Goal: Check status: Check status

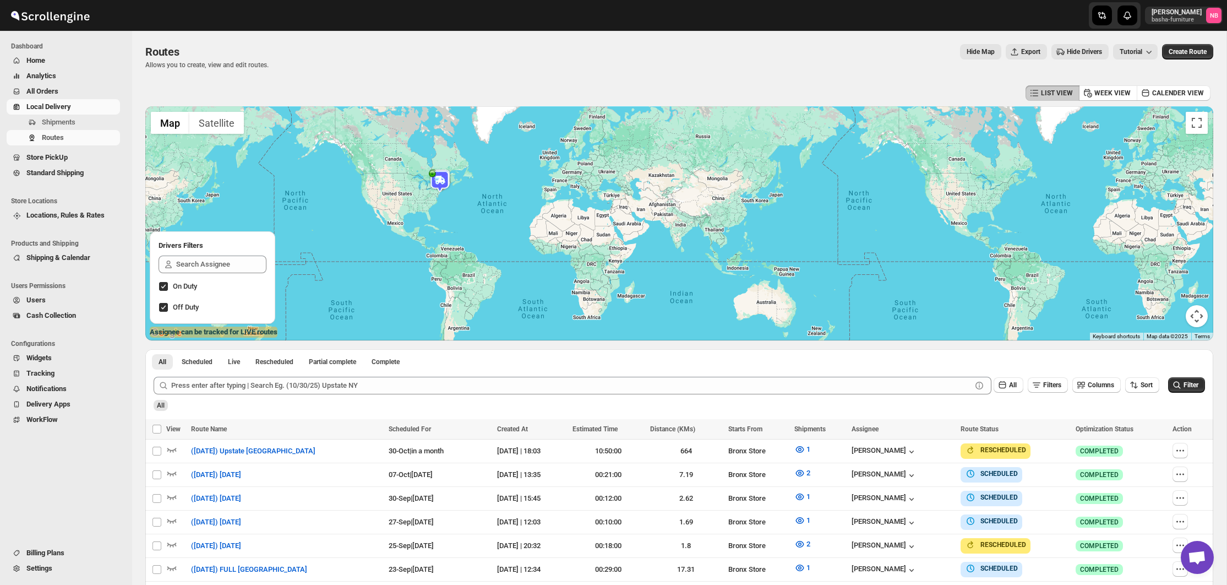
scroll to position [314, 0]
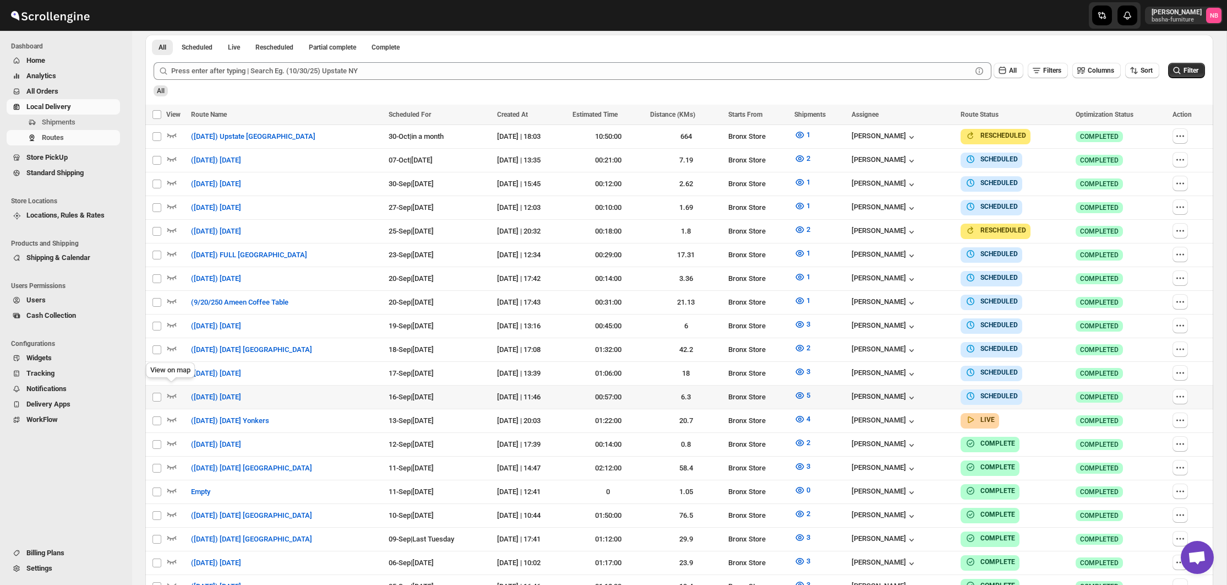
click at [175, 390] on icon "button" at bounding box center [171, 395] width 11 height 11
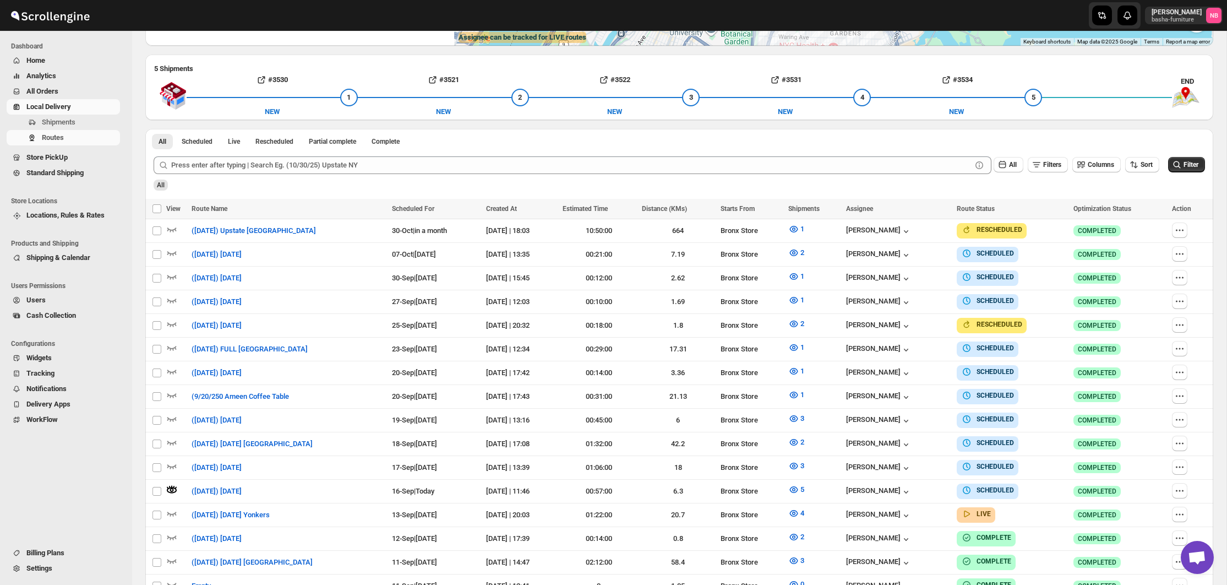
scroll to position [231, 0]
click at [804, 508] on span "4" at bounding box center [803, 512] width 4 height 8
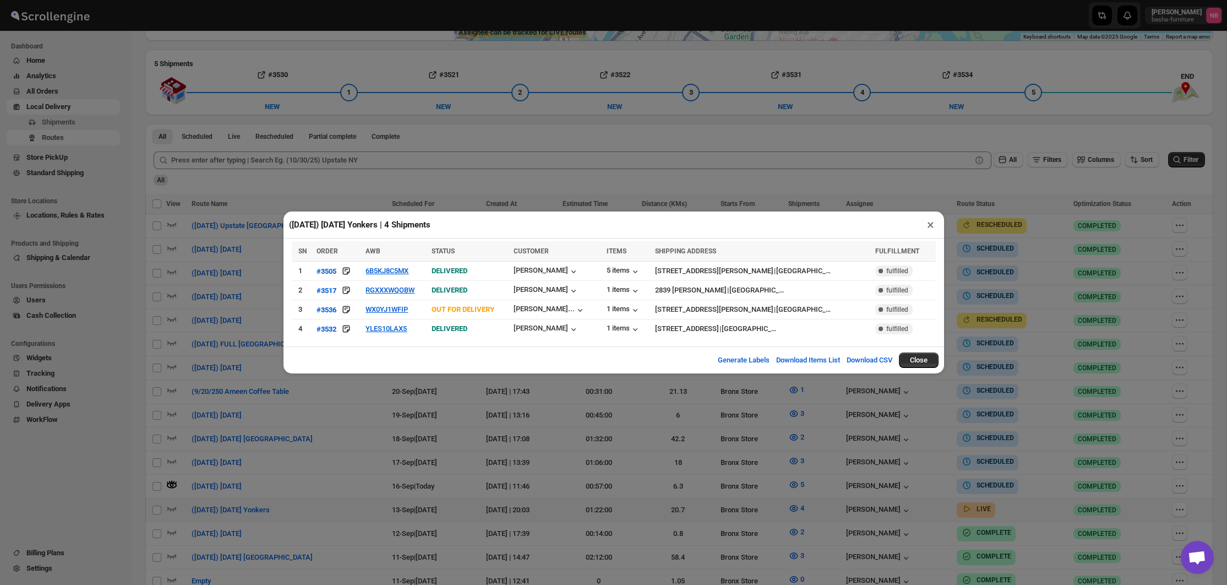
click at [619, 396] on div "([DATE]) [DATE] Yonkers | 4 Shipments × SN ORDER AWB STATUS CUSTOMER ITEMS SHIP…" at bounding box center [613, 292] width 1227 height 585
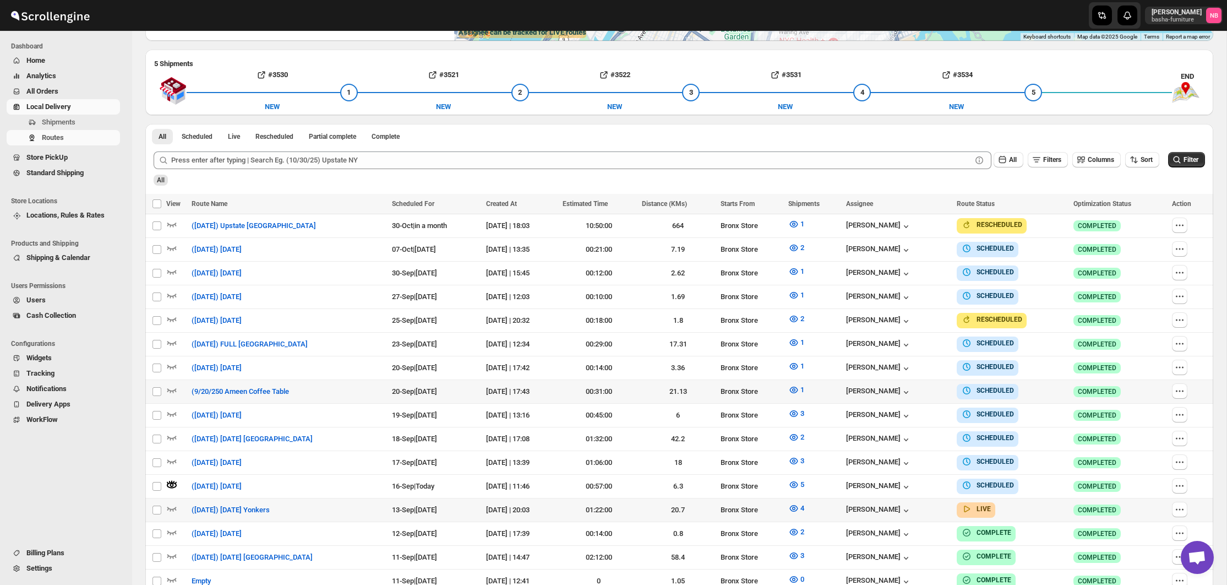
scroll to position [236, 0]
click at [804, 503] on span "4" at bounding box center [803, 507] width 4 height 8
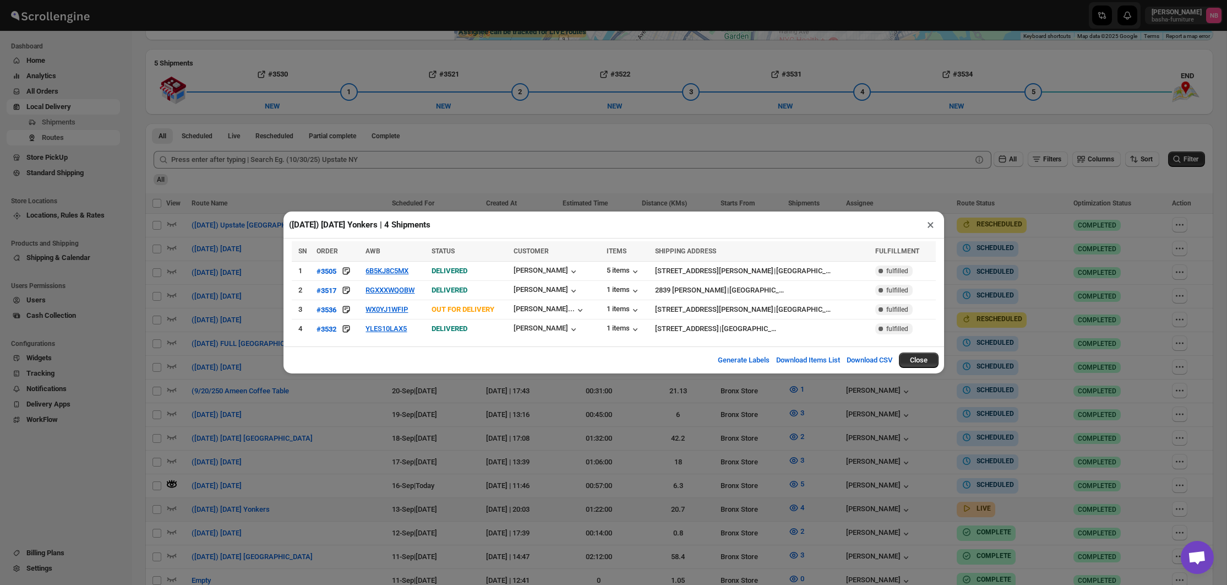
drag, startPoint x: 628, startPoint y: 471, endPoint x: 648, endPoint y: 471, distance: 19.8
click at [628, 471] on div "([DATE]) [DATE] Yonkers | 4 Shipments × SN ORDER AWB STATUS CUSTOMER ITEMS SHIP…" at bounding box center [613, 292] width 1227 height 585
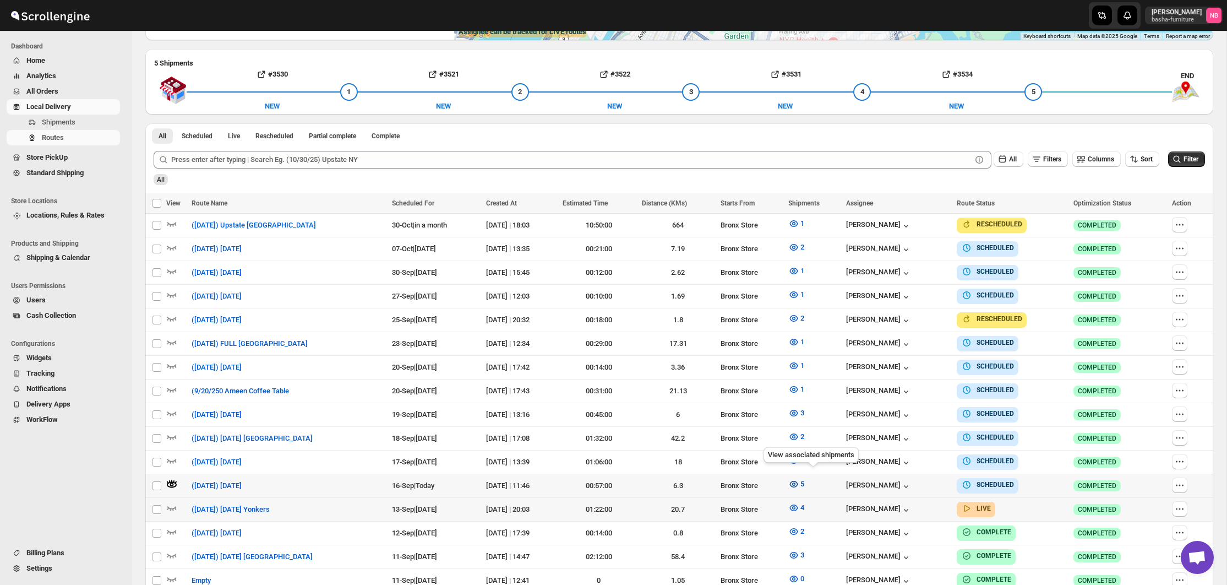
click at [804, 480] on span "5" at bounding box center [803, 484] width 4 height 8
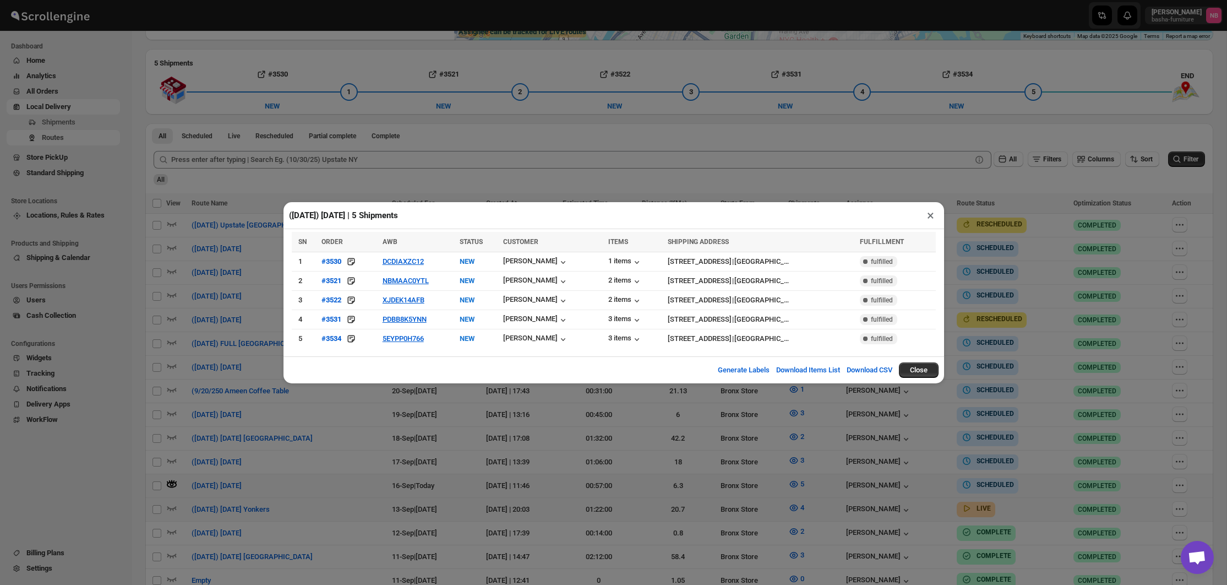
click at [384, 475] on div "([DATE]) [DATE] | 5 Shipments × SN ORDER AWB STATUS CUSTOMER ITEMS SHIPPING ADD…" at bounding box center [613, 292] width 1227 height 585
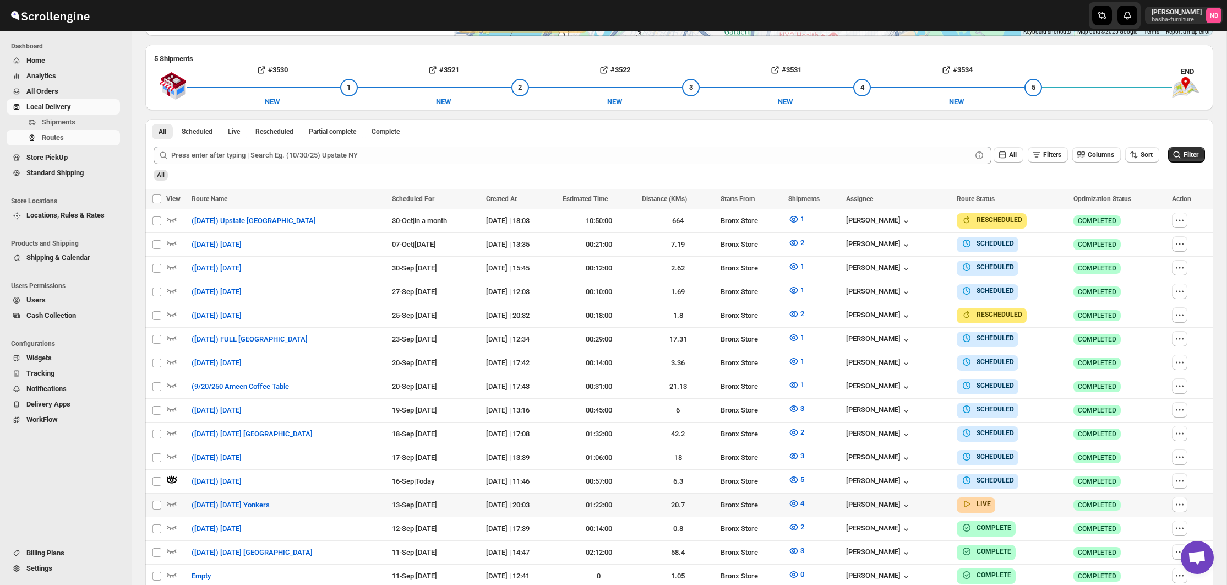
scroll to position [270, 0]
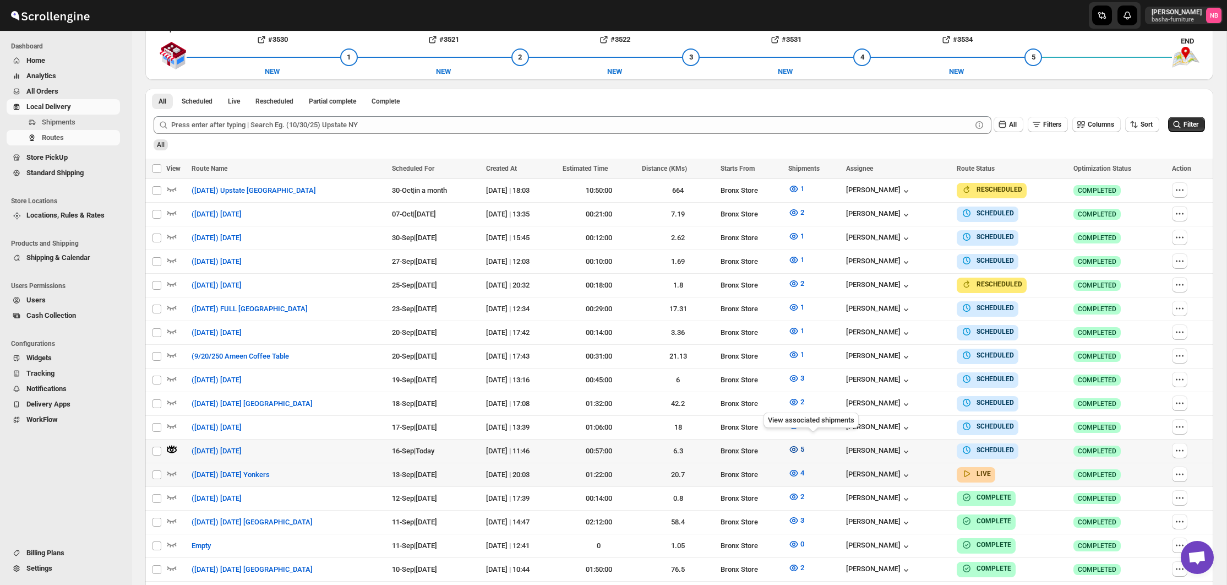
click at [799, 444] on icon "button" at bounding box center [793, 449] width 11 height 11
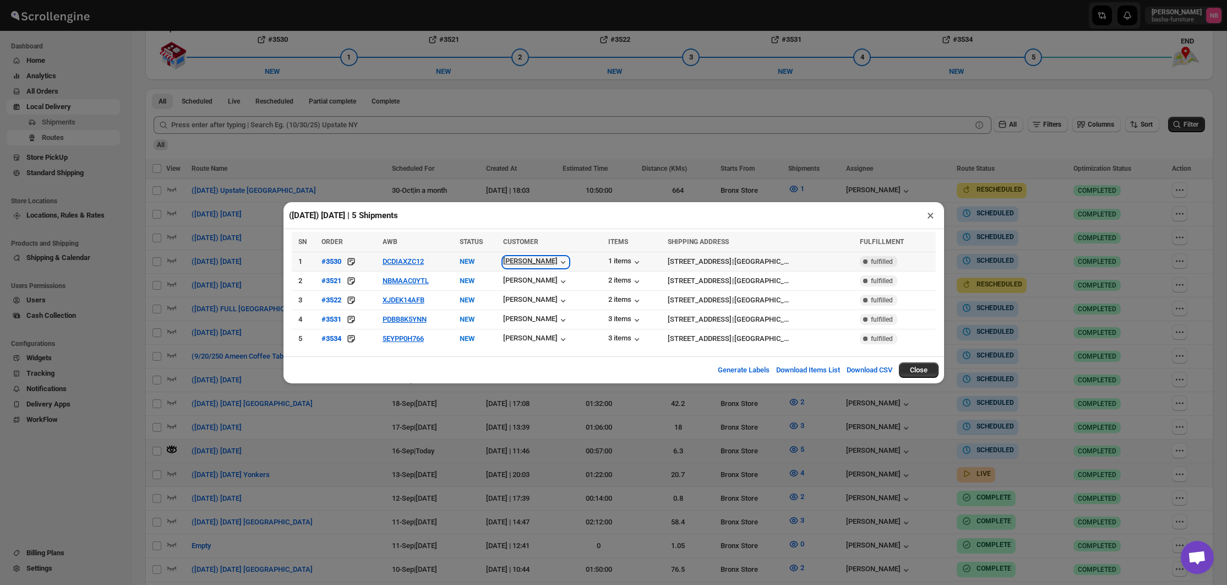
click at [537, 262] on div "[PERSON_NAME]" at bounding box center [536, 262] width 66 height 11
click at [558, 259] on icon "button" at bounding box center [563, 262] width 11 height 11
click at [367, 389] on div "([DATE]) [DATE] | 5 Shipments × SN ORDER AWB STATUS CUSTOMER ITEMS SHIPPING ADD…" at bounding box center [613, 292] width 1227 height 585
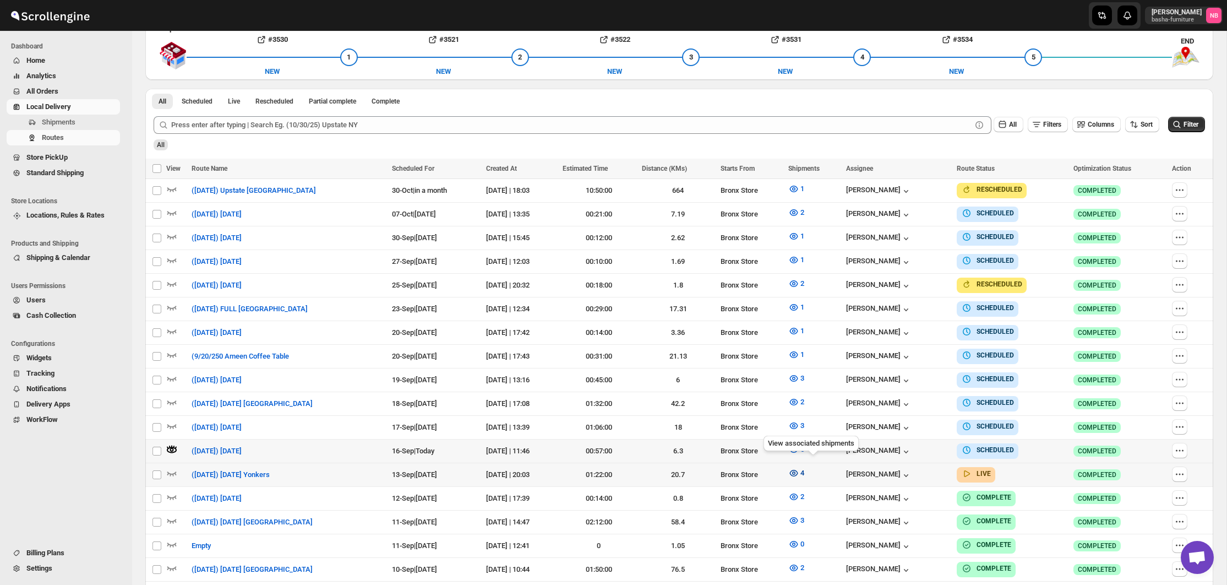
click at [796, 471] on icon "button" at bounding box center [793, 472] width 3 height 3
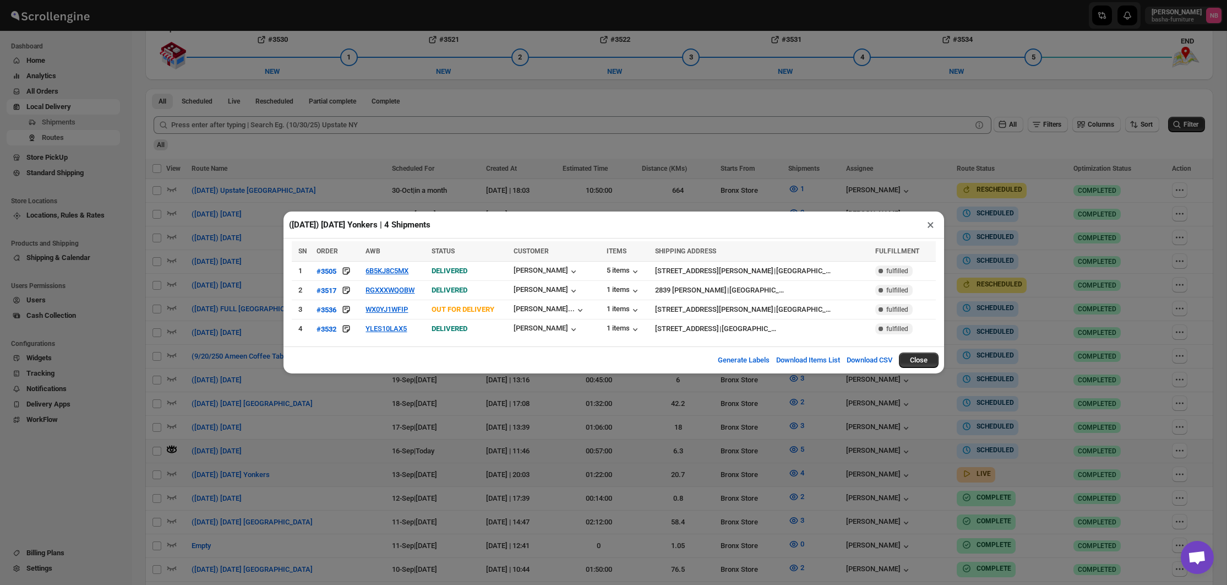
click at [744, 454] on div "([DATE]) [DATE] Yonkers | 4 Shipments × SN ORDER AWB STATUS CUSTOMER ITEMS SHIP…" at bounding box center [613, 292] width 1227 height 585
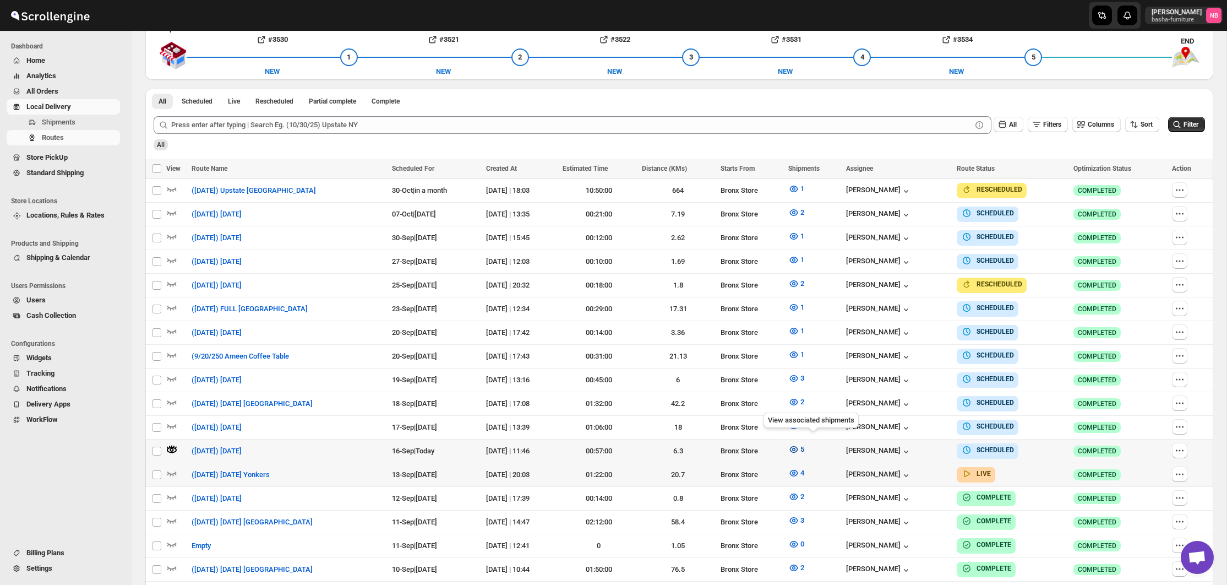
click at [799, 444] on icon "button" at bounding box center [793, 449] width 11 height 11
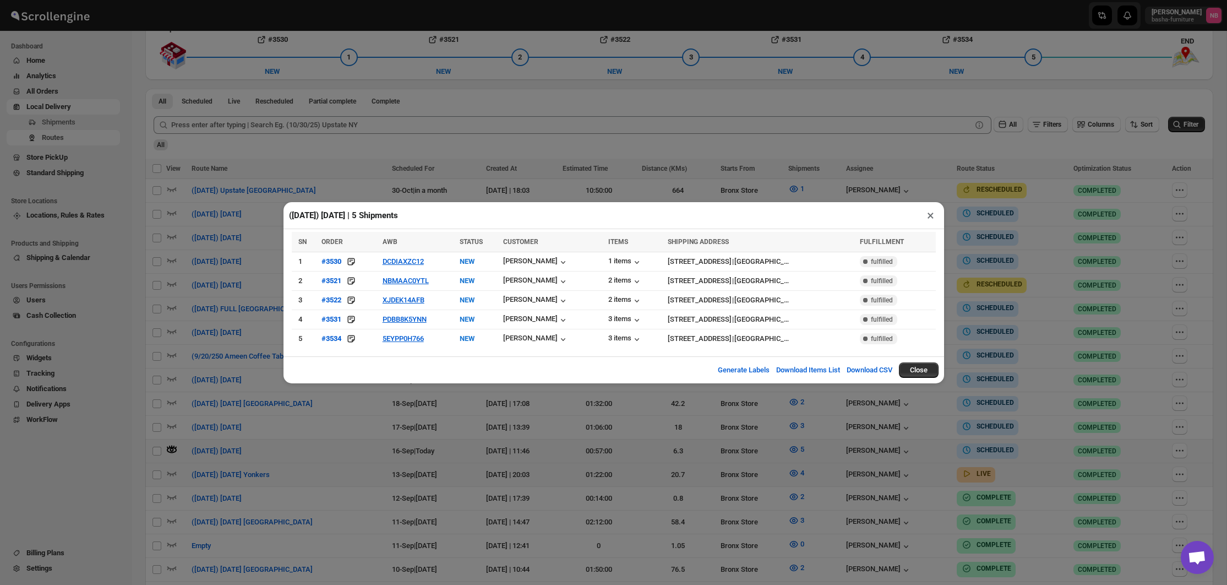
drag, startPoint x: 595, startPoint y: 413, endPoint x: 670, endPoint y: 34, distance: 386.7
click at [596, 412] on div "([DATE]) [DATE] | 5 Shipments × SN ORDER AWB STATUS CUSTOMER ITEMS SHIPPING ADD…" at bounding box center [613, 292] width 1227 height 585
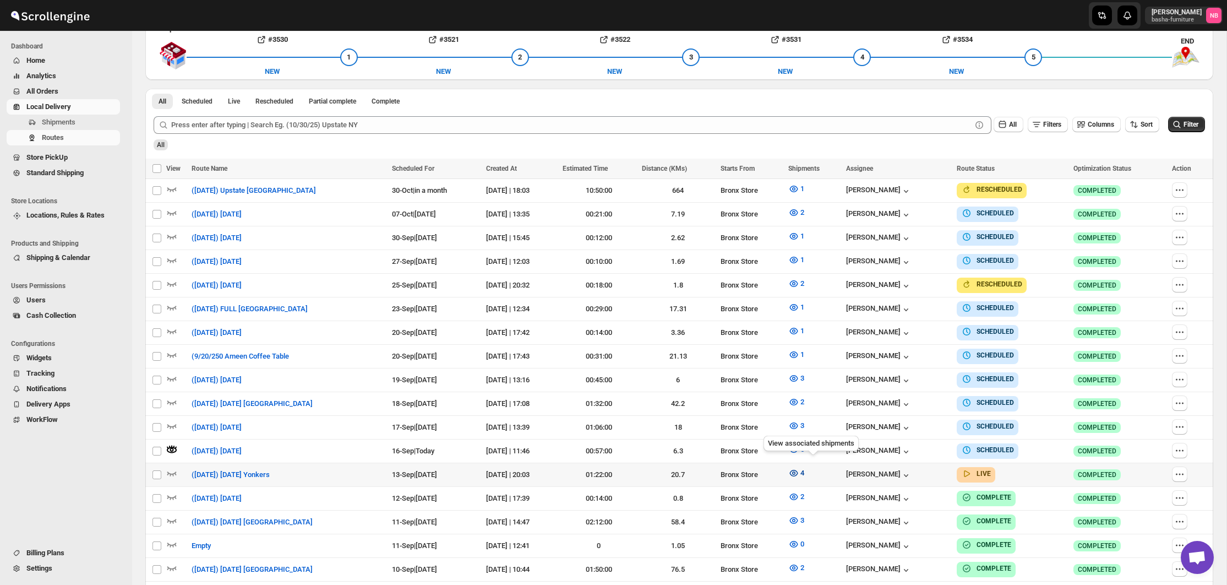
click at [799, 467] on icon "button" at bounding box center [793, 472] width 11 height 11
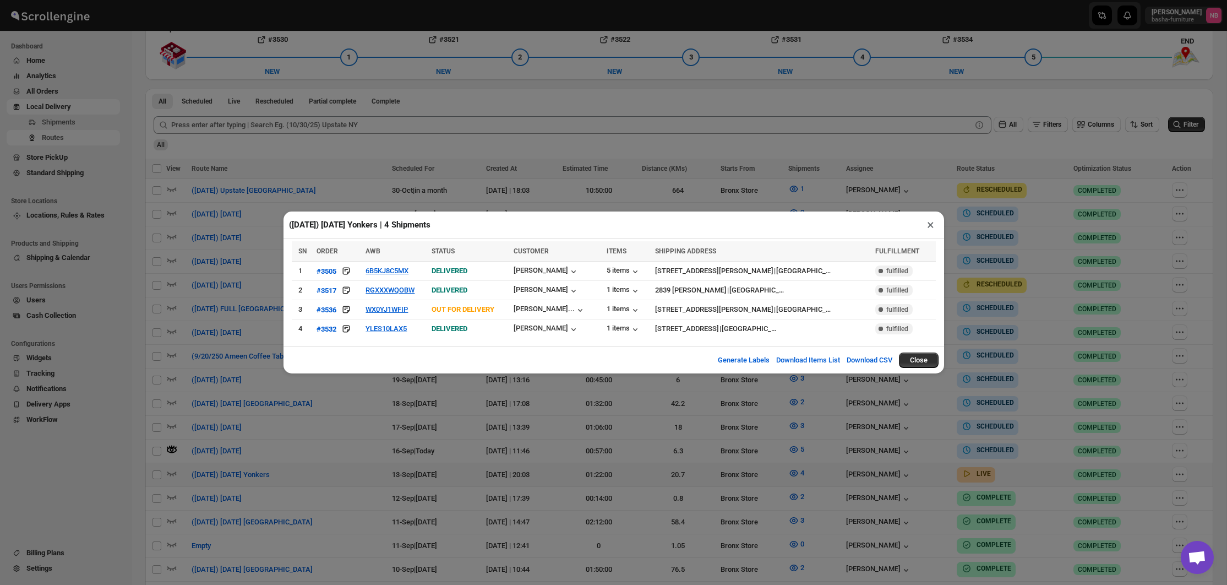
click at [643, 453] on div "([DATE]) [DATE] Yonkers | 4 Shipments × SN ORDER AWB STATUS CUSTOMER ITEMS SHIP…" at bounding box center [613, 292] width 1227 height 585
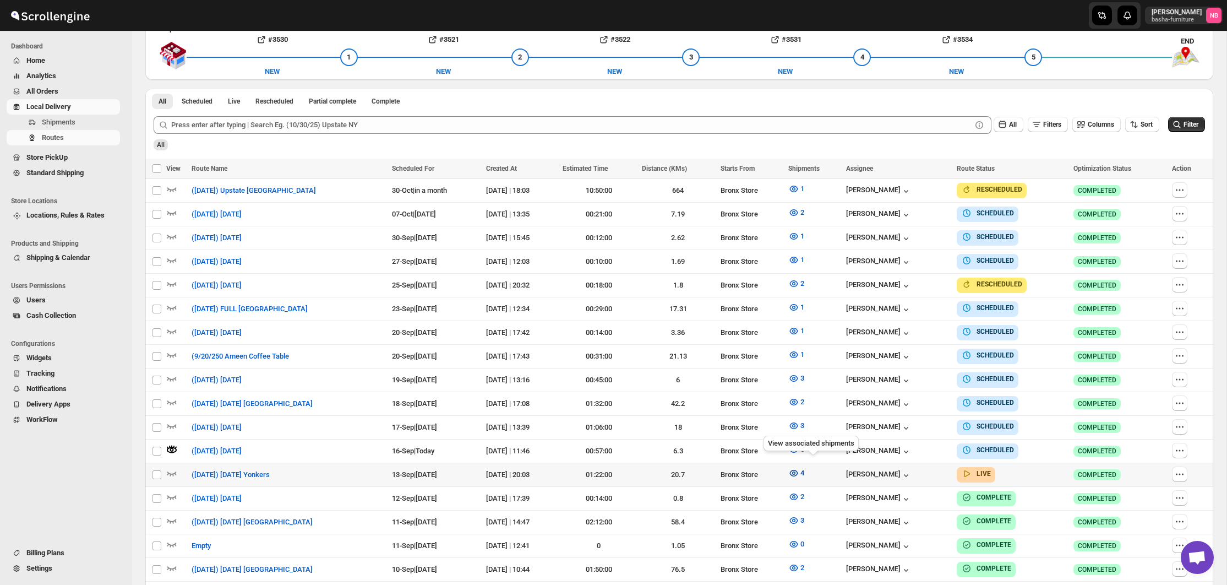
click at [804, 469] on span "4" at bounding box center [803, 473] width 4 height 8
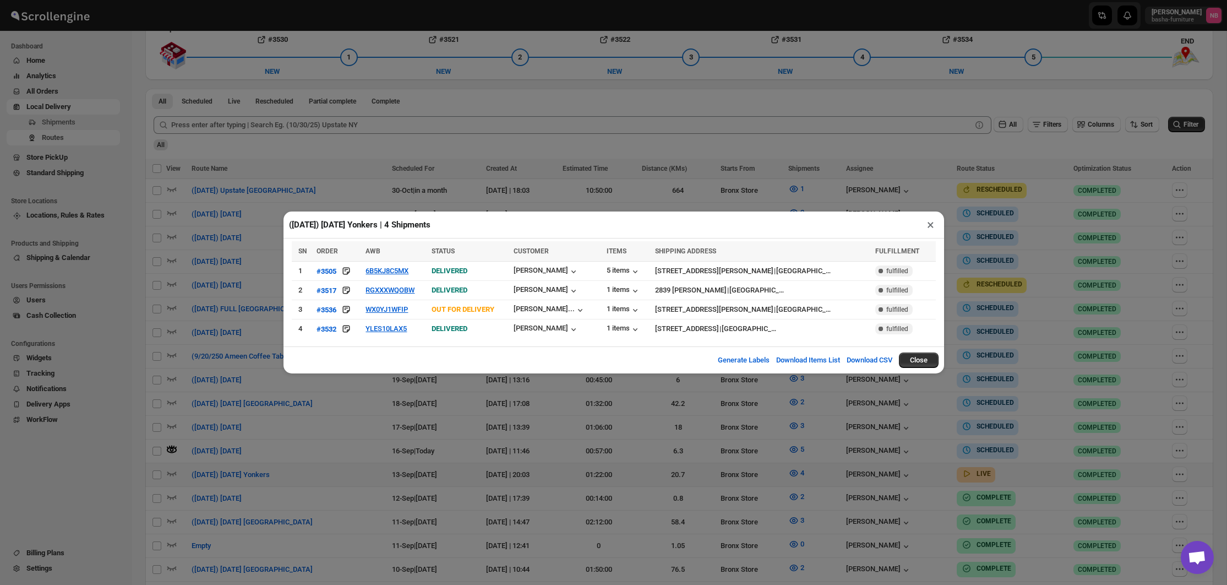
click at [656, 415] on div "([DATE]) [DATE] Yonkers | 4 Shipments × SN ORDER AWB STATUS CUSTOMER ITEMS SHIP…" at bounding box center [613, 292] width 1227 height 585
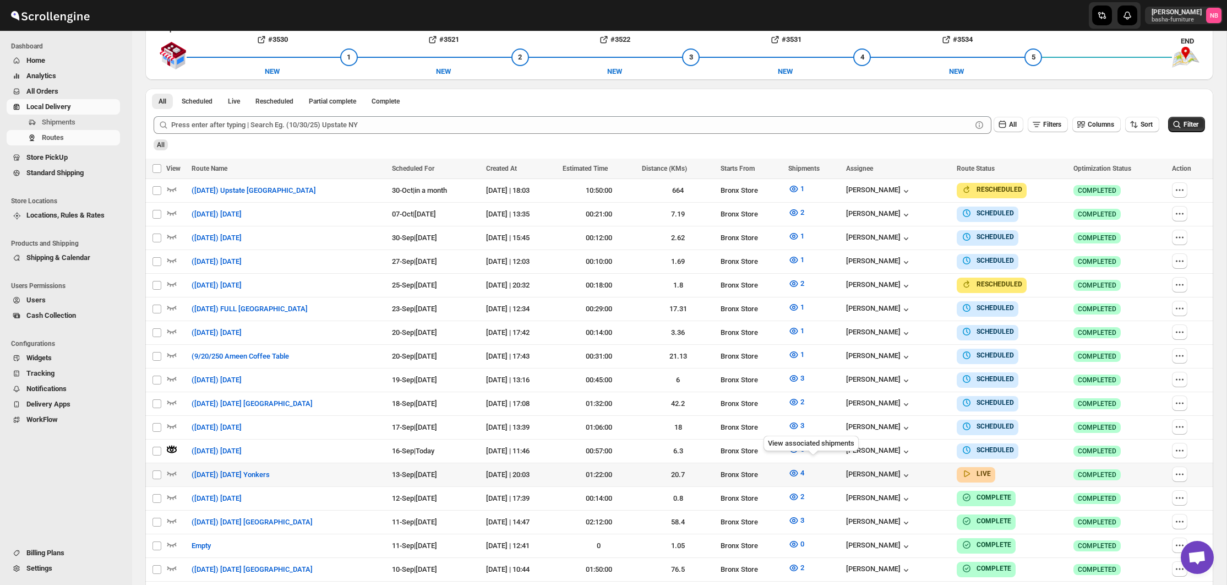
click at [820, 448] on div "View associated shipments" at bounding box center [811, 445] width 100 height 24
click at [799, 446] on icon "button" at bounding box center [793, 449] width 11 height 11
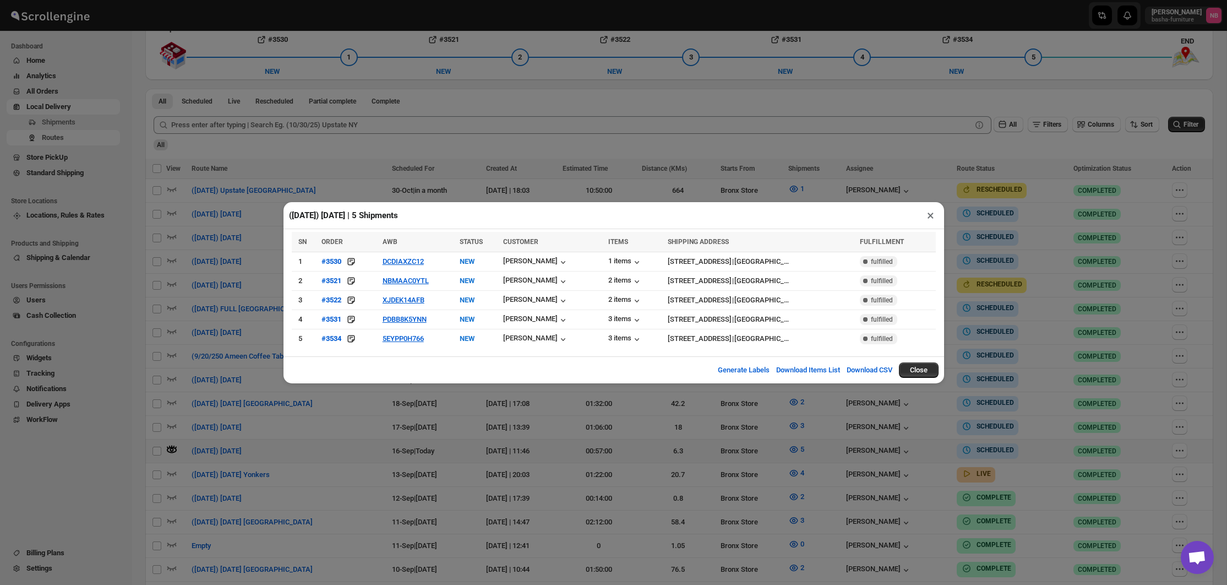
click at [709, 464] on div "([DATE]) [DATE] | 5 Shipments × SN ORDER AWB STATUS CUSTOMER ITEMS SHIPPING ADD…" at bounding box center [613, 292] width 1227 height 585
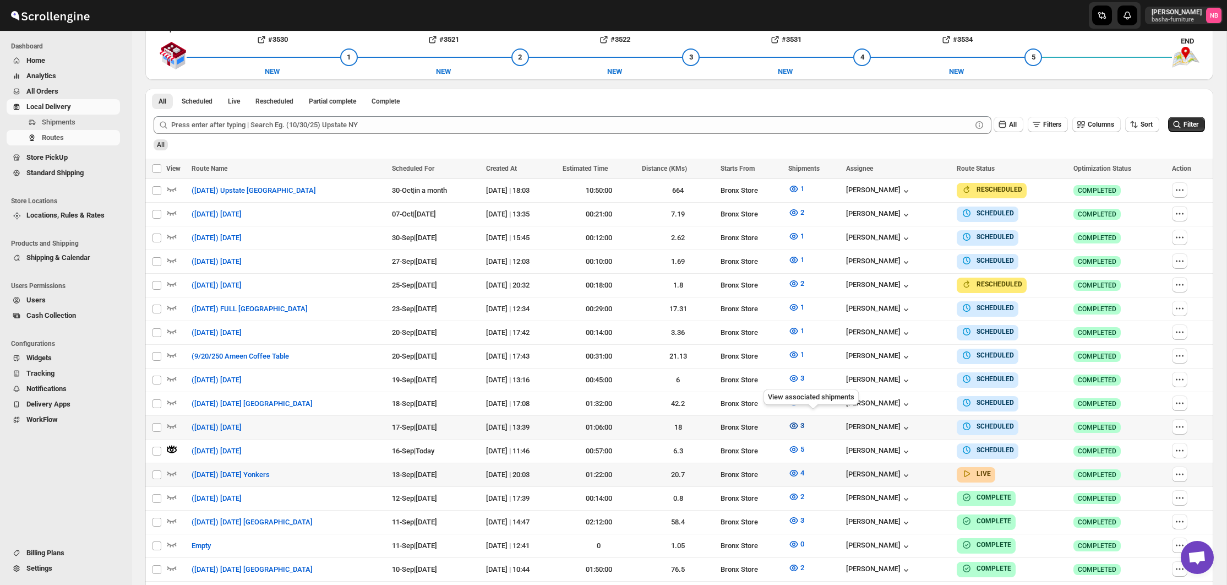
click at [811, 427] on button "3" at bounding box center [796, 426] width 29 height 18
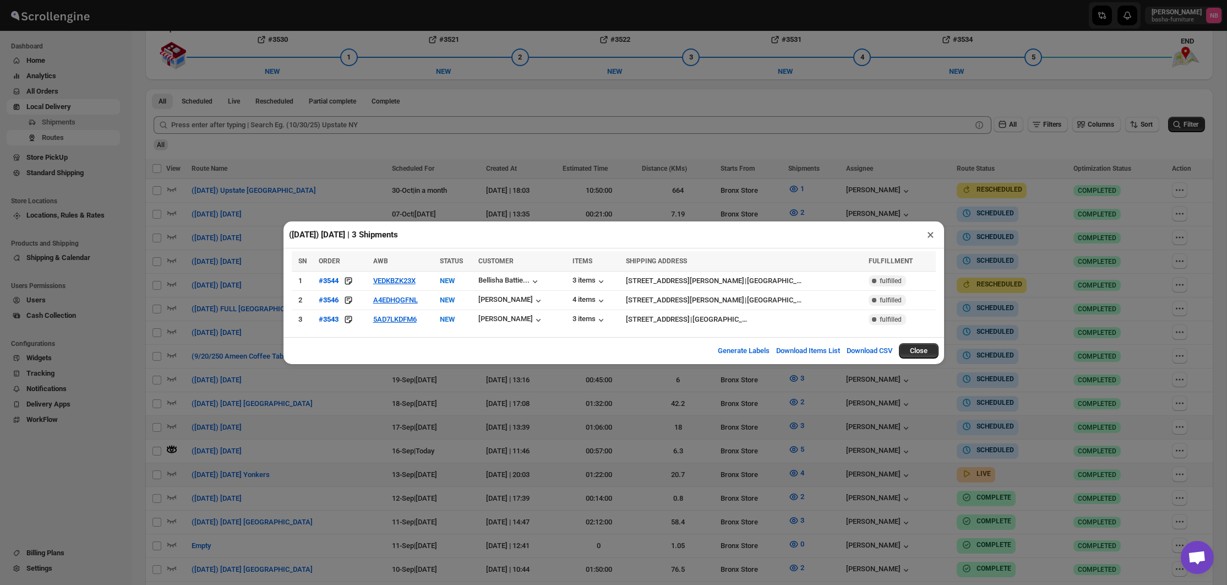
click at [458, 443] on div "([DATE]) [DATE] | 3 Shipments × SN ORDER AWB STATUS CUSTOMER ITEMS SHIPPING ADD…" at bounding box center [613, 292] width 1227 height 585
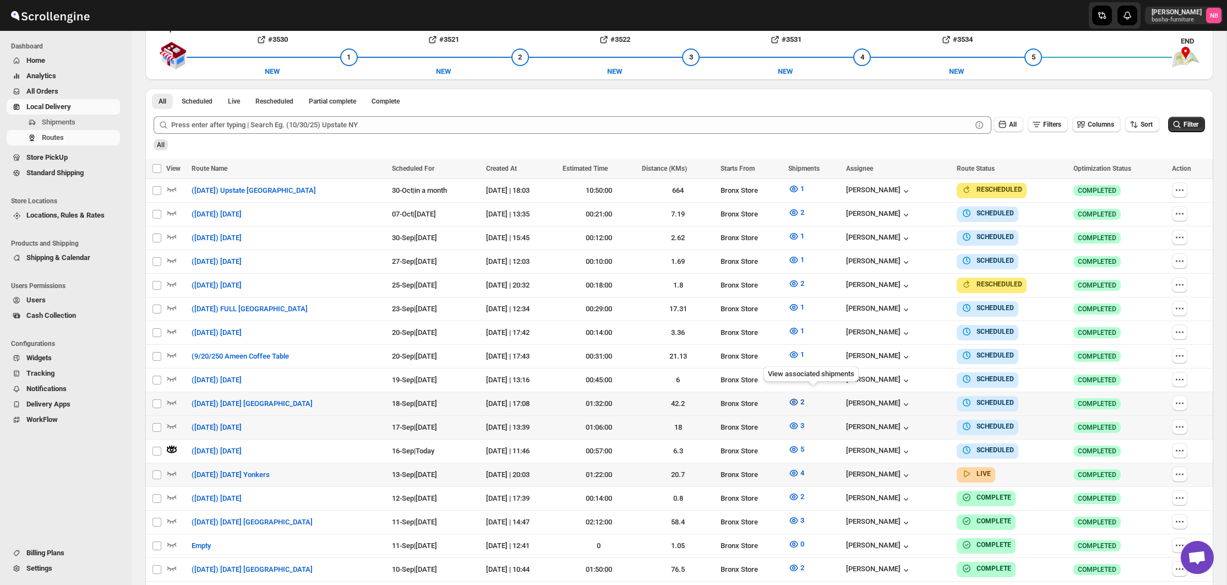
click at [799, 398] on icon "button" at bounding box center [793, 401] width 11 height 11
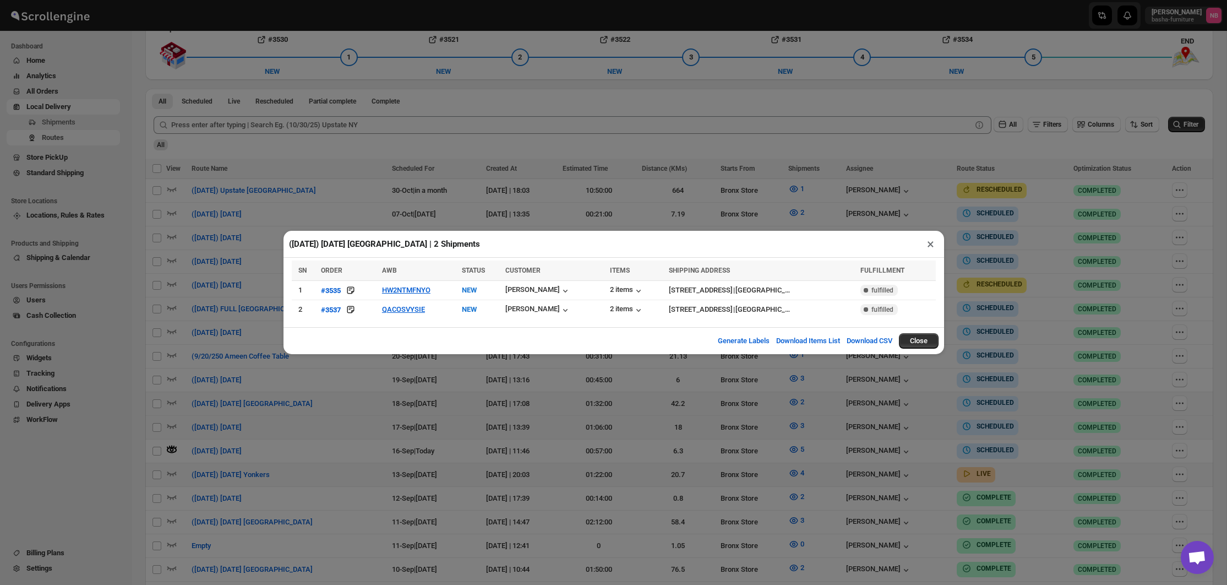
click at [610, 438] on div "([DATE]) [DATE] [GEOGRAPHIC_DATA] | 2 Shipments × SN ORDER AWB STATUS CUSTOMER …" at bounding box center [613, 292] width 1227 height 585
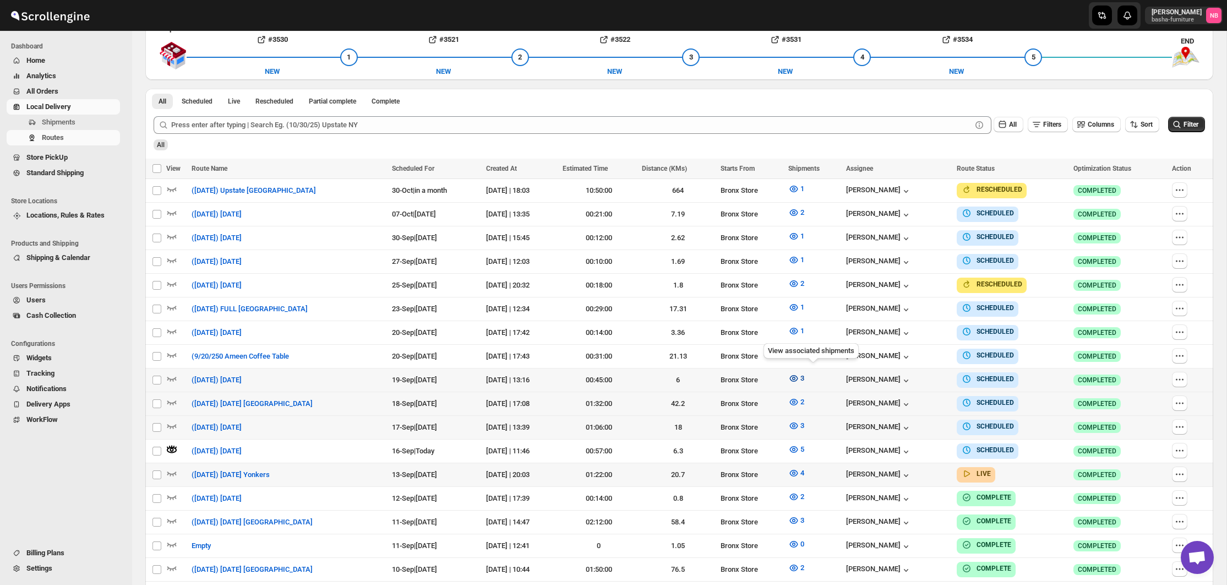
click at [798, 375] on icon "button" at bounding box center [794, 378] width 8 height 7
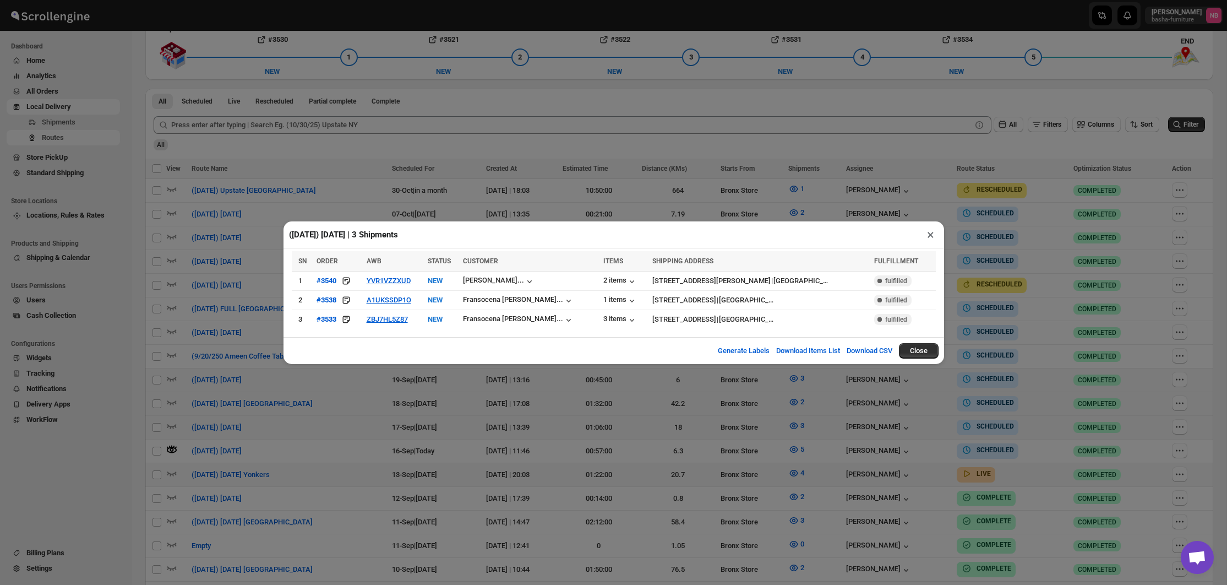
click at [1029, 255] on div "([DATE]) [DATE] | 3 Shipments × SN ORDER AWB STATUS CUSTOMER ITEMS SHIPPING ADD…" at bounding box center [613, 292] width 1227 height 585
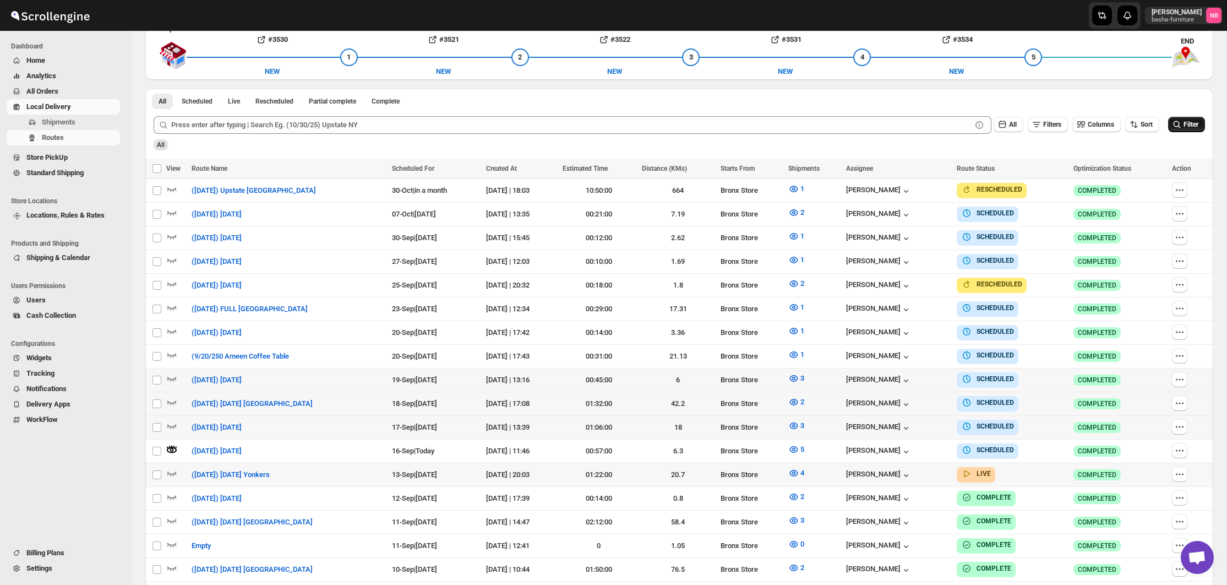
click at [1190, 128] on span "Filter" at bounding box center [1191, 124] width 15 height 9
drag, startPoint x: 1108, startPoint y: 207, endPoint x: 1104, endPoint y: 220, distance: 13.8
click at [1104, 220] on td "Success COMPLETED" at bounding box center [1119, 214] width 99 height 24
checkbox input "true"
